Goal: Find specific page/section: Find specific page/section

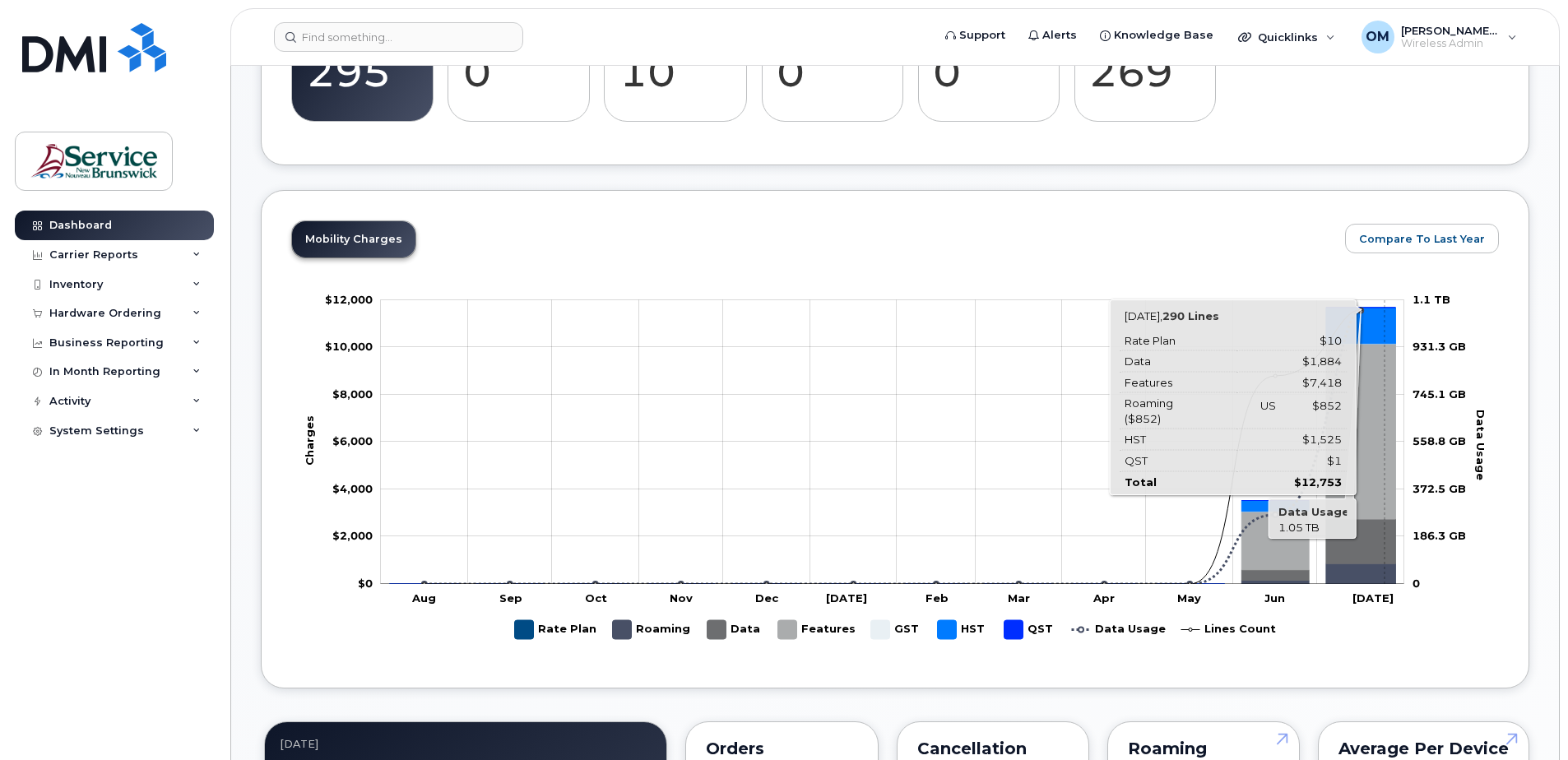
scroll to position [904, 0]
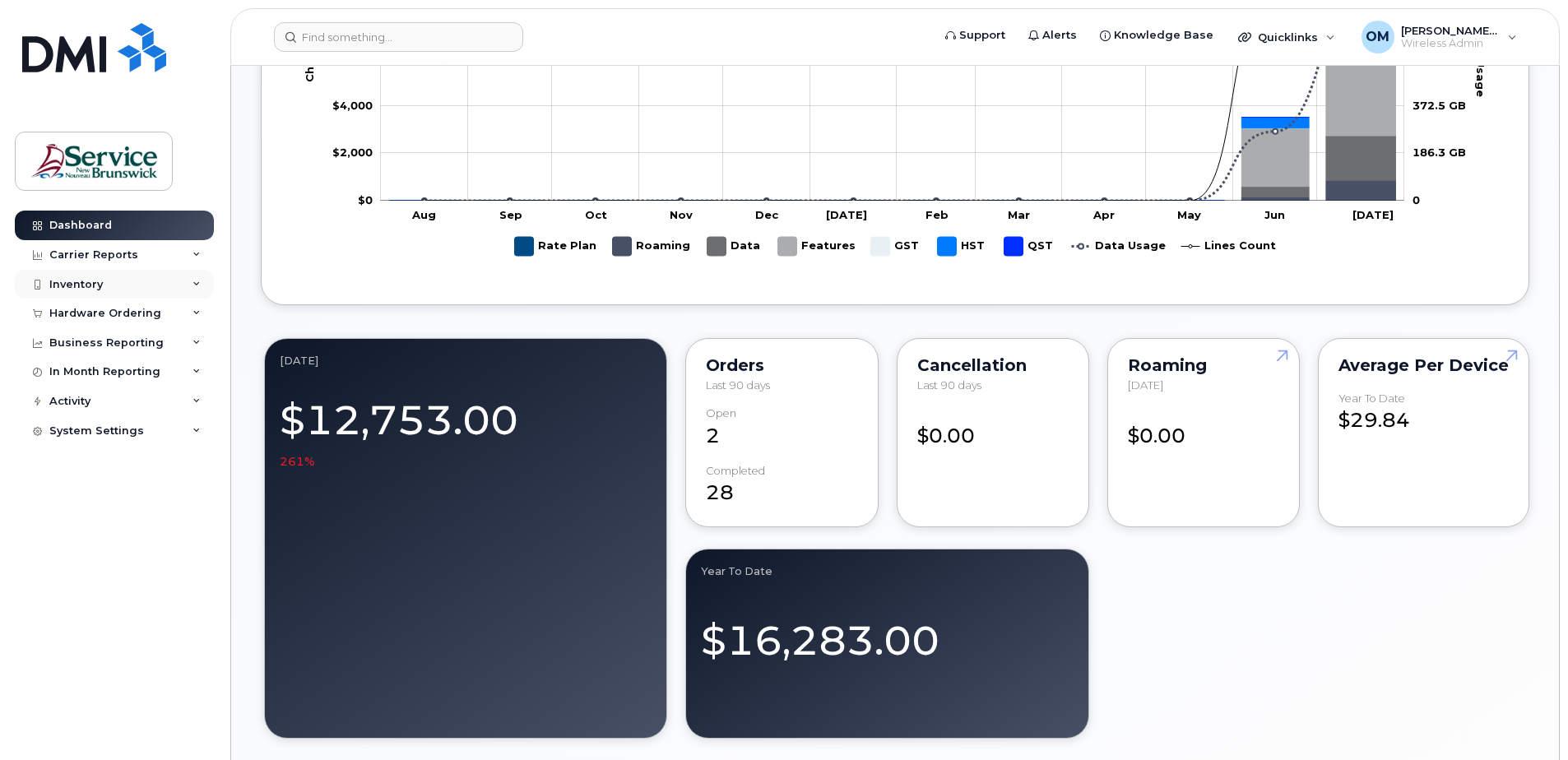
click at [112, 274] on div "Inventory" at bounding box center [114, 284] width 199 height 29
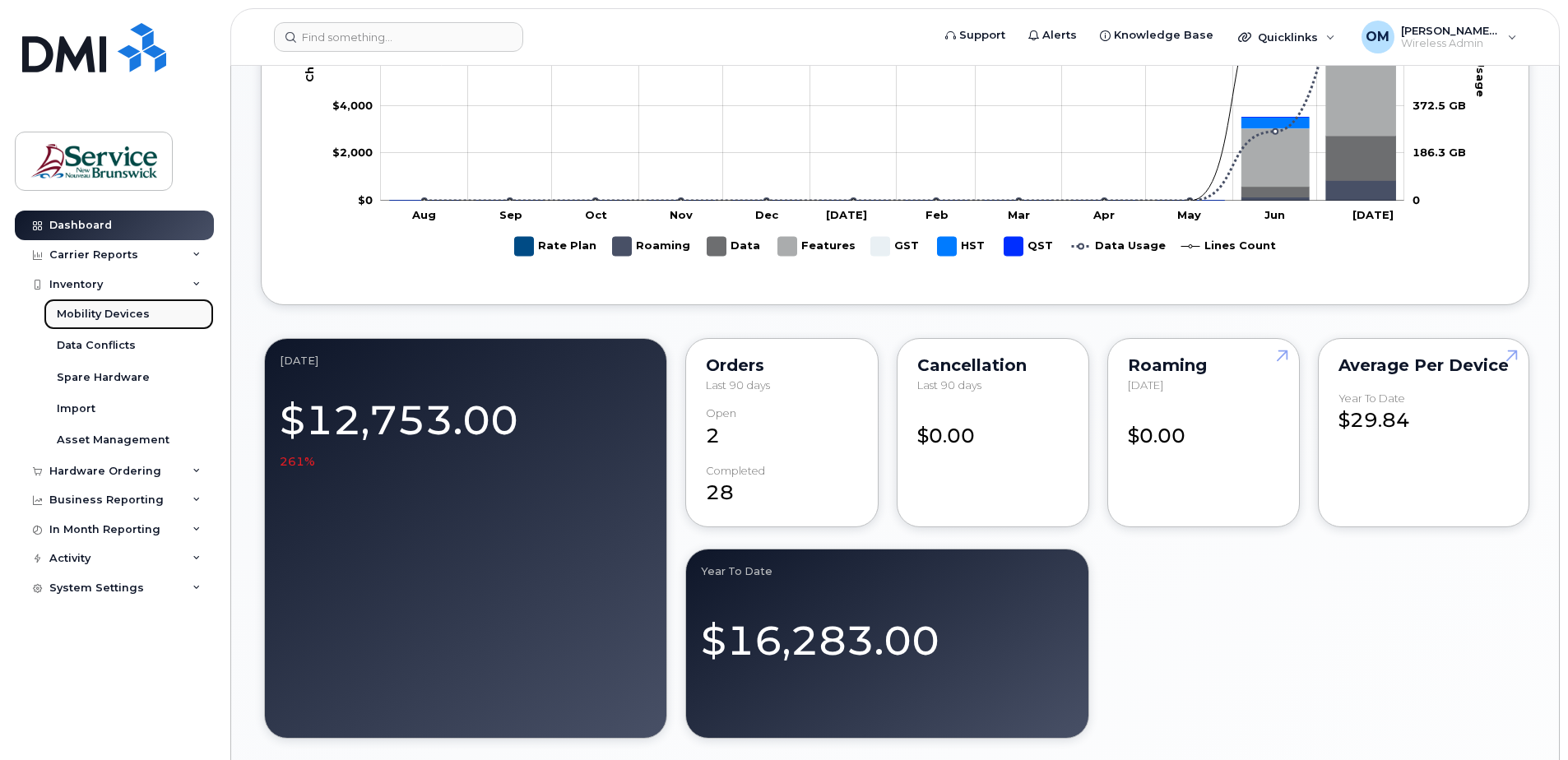
click at [107, 307] on div "Mobility Devices" at bounding box center [103, 314] width 93 height 15
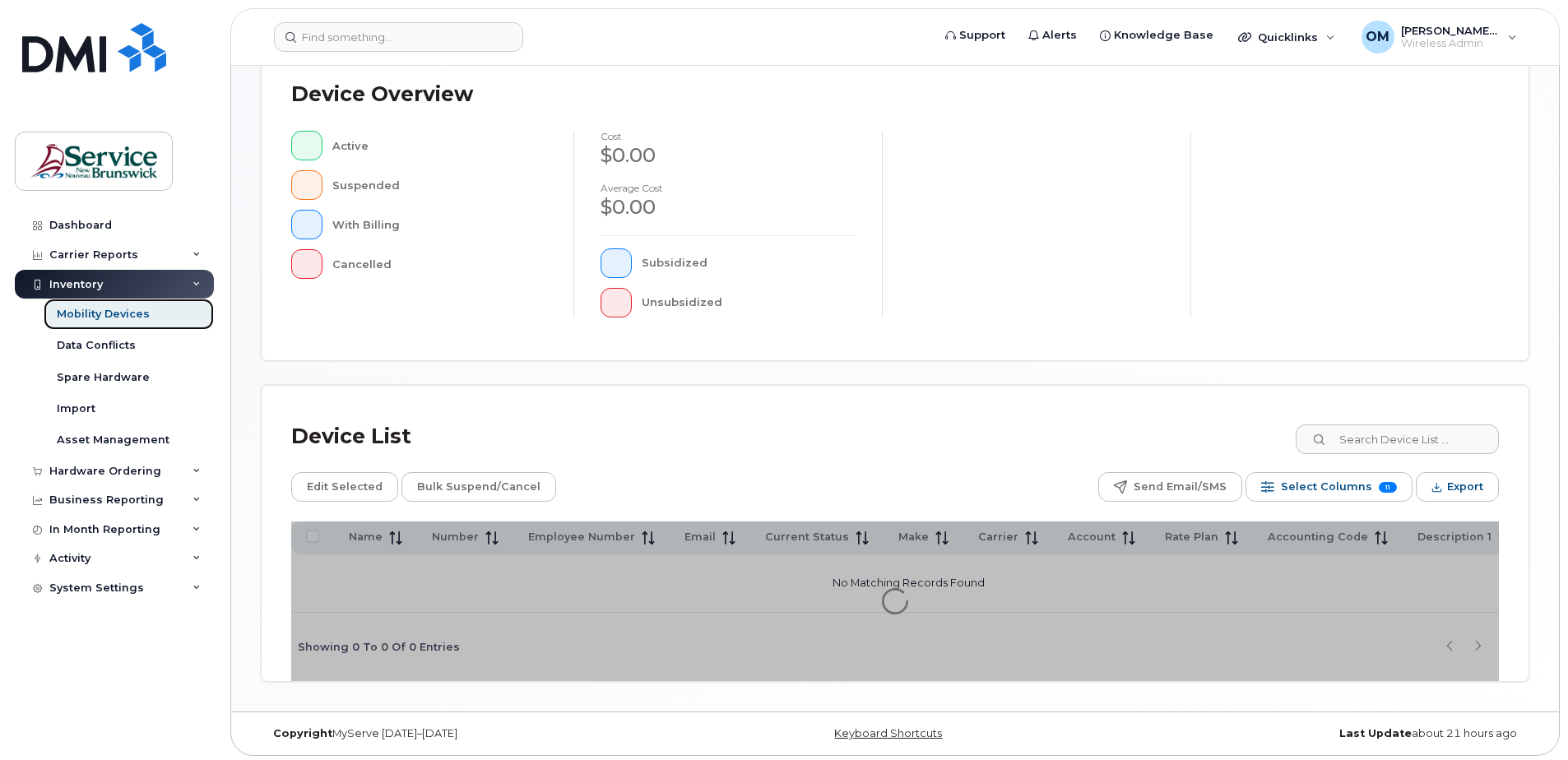
scroll to position [371, 0]
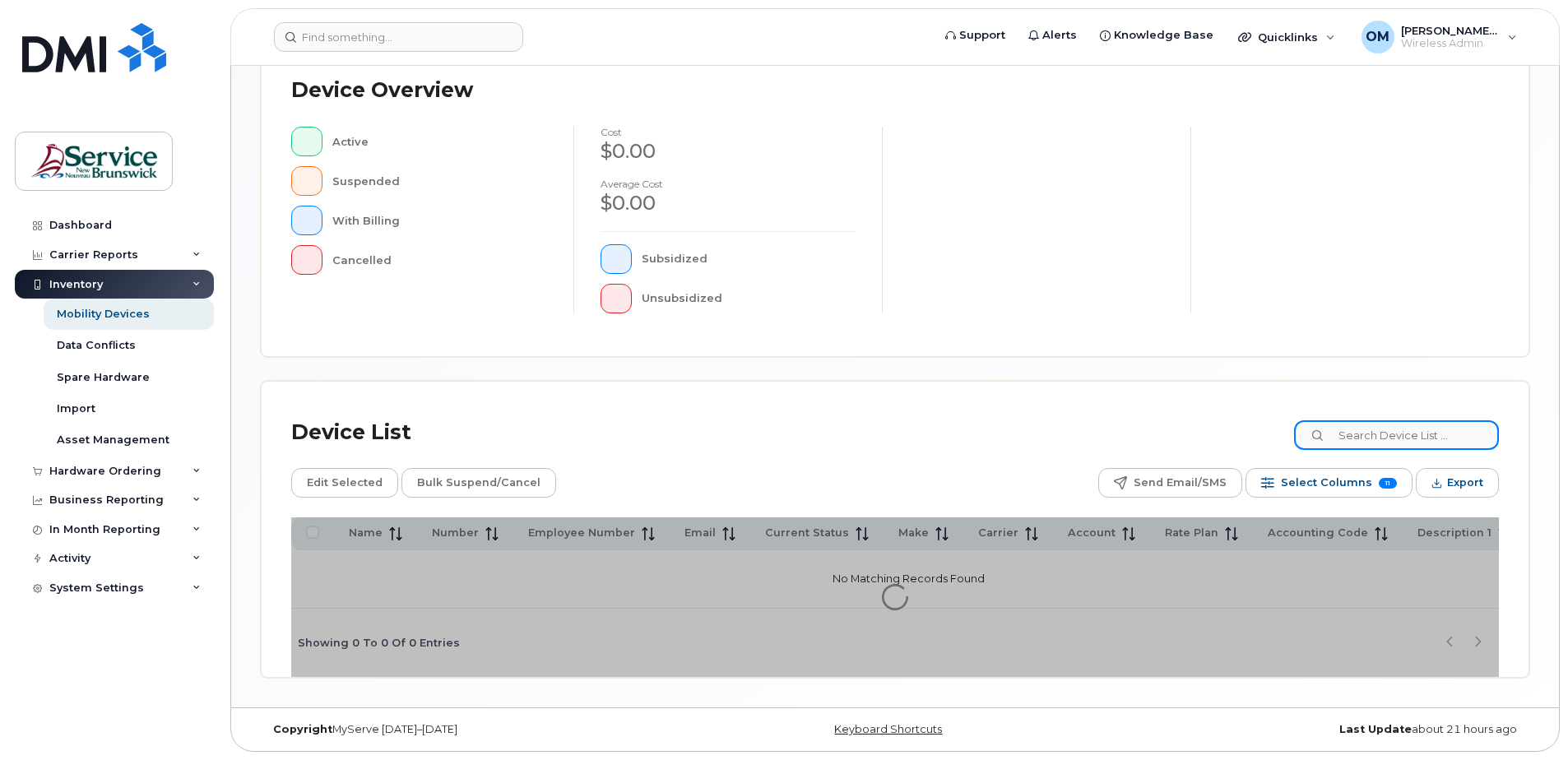
click at [1432, 432] on input at bounding box center [1397, 435] width 205 height 29
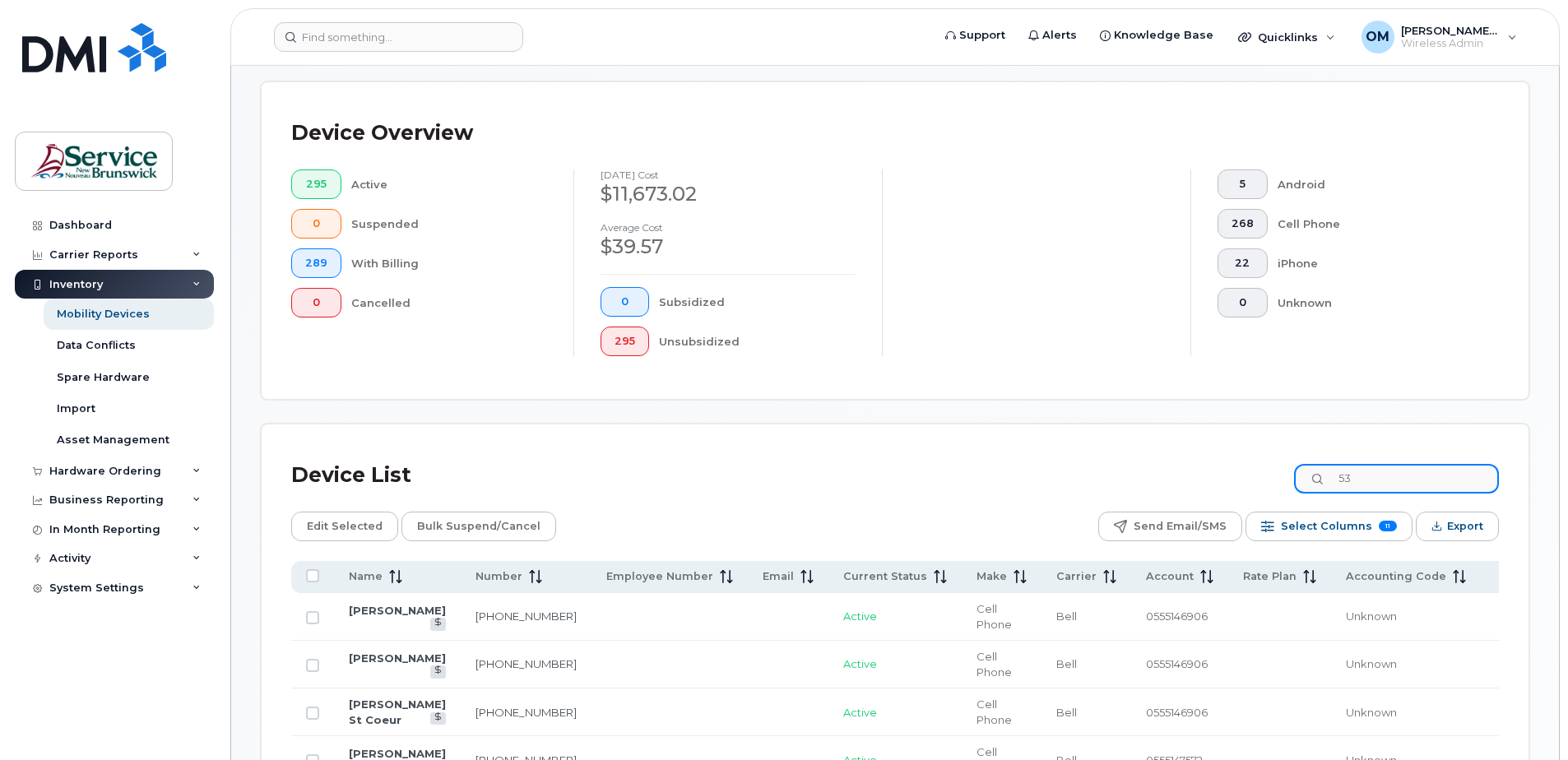
type input "5"
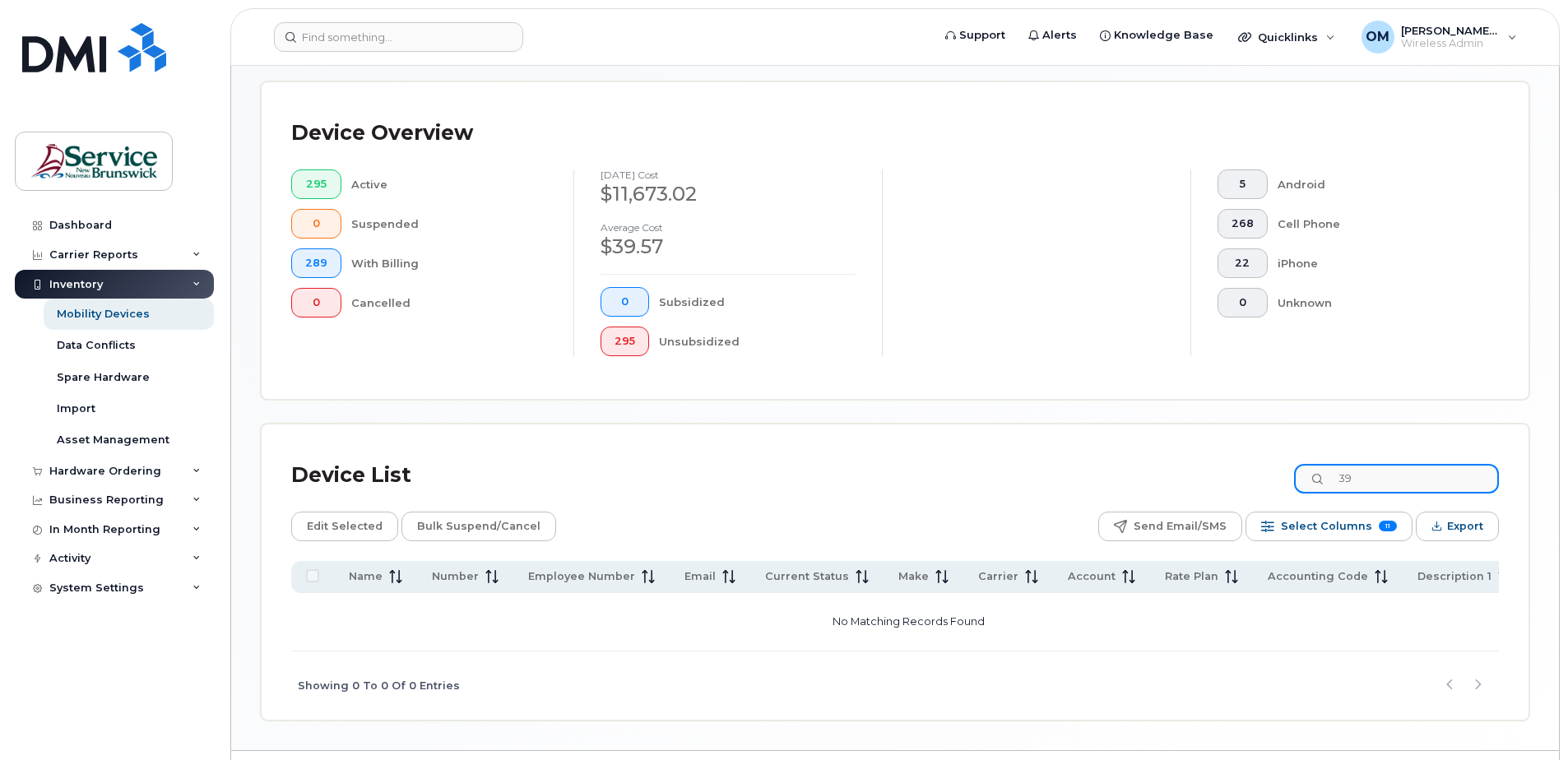
type input "3"
type input "[PERSON_NAME]"
